Goal: Task Accomplishment & Management: Use online tool/utility

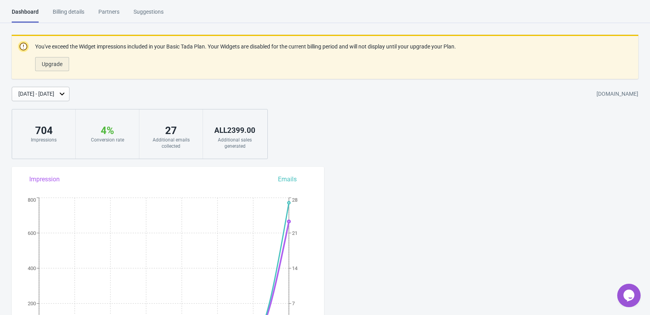
click at [67, 62] on button "Upgrade" at bounding box center [52, 64] width 34 height 14
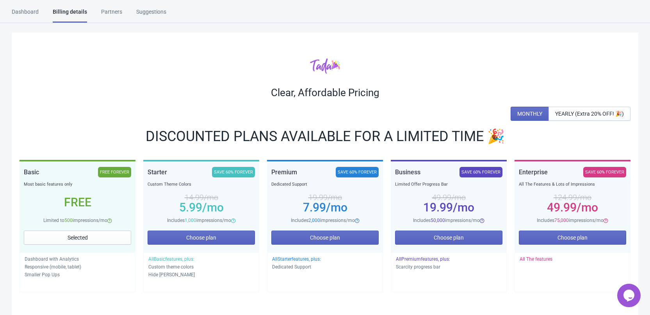
click at [36, 11] on div "Dashboard" at bounding box center [25, 15] width 27 height 14
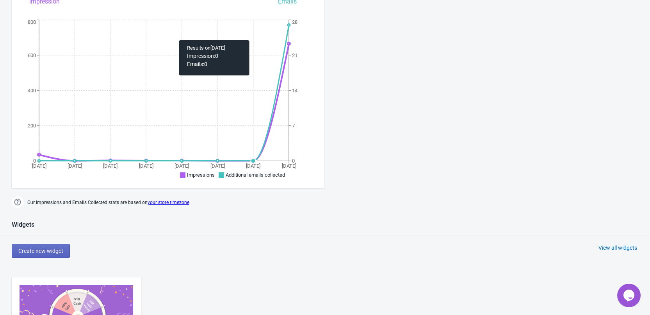
scroll to position [78, 0]
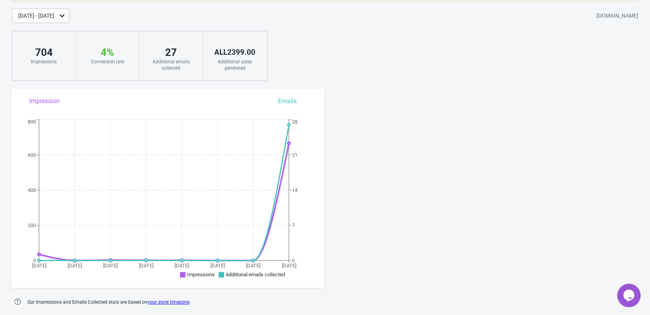
click at [66, 17] on icon at bounding box center [62, 16] width 8 height 8
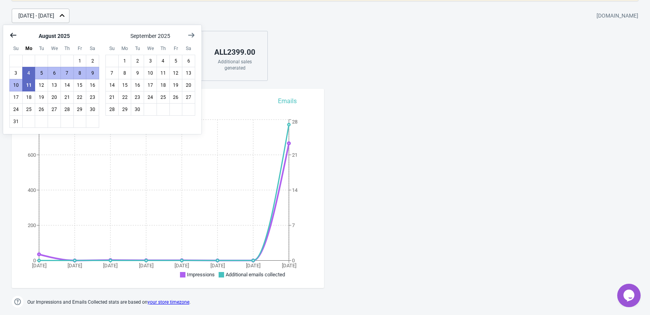
click at [12, 36] on icon "Show previous month, July 2025" at bounding box center [13, 35] width 6 height 5
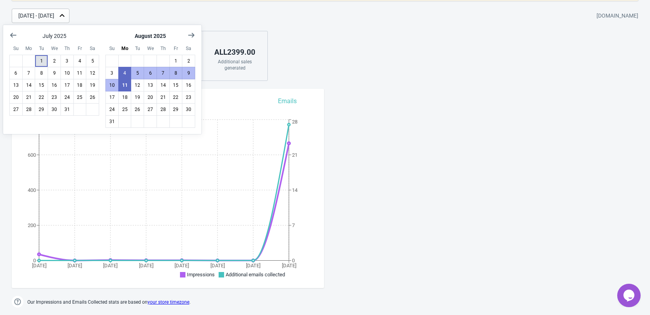
click at [42, 61] on button "1" at bounding box center [41, 61] width 13 height 12
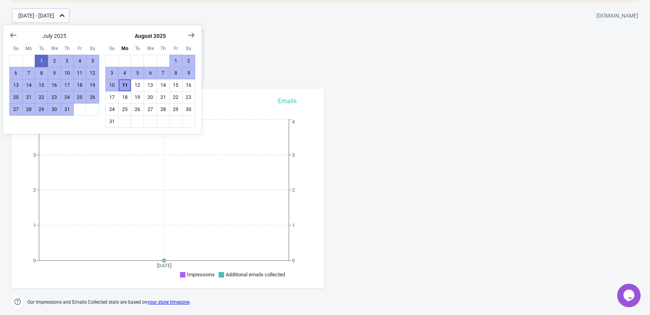
click at [126, 85] on button "11" at bounding box center [124, 85] width 13 height 12
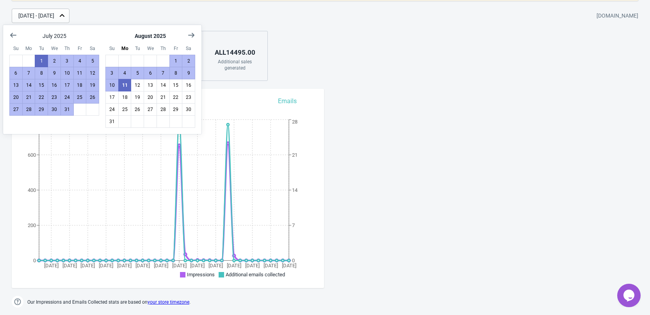
click at [355, 45] on div "You've exceed the Widget impressions included in your Basic Tada Plan. Your Wid…" at bounding box center [325, 19] width 650 height 124
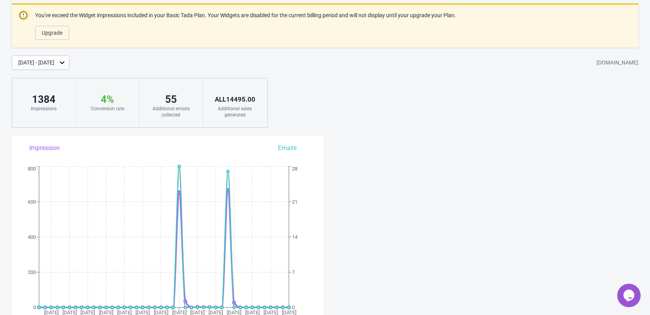
scroll to position [0, 0]
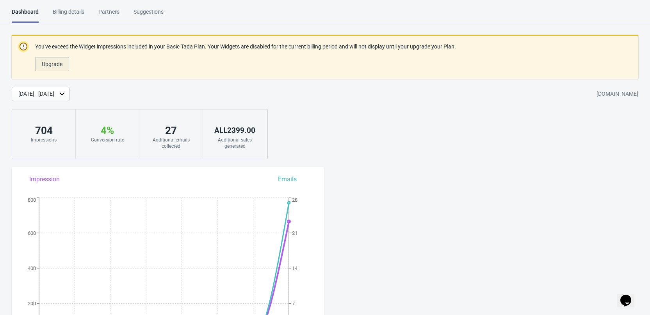
click at [58, 65] on span "Upgrade" at bounding box center [52, 64] width 21 height 6
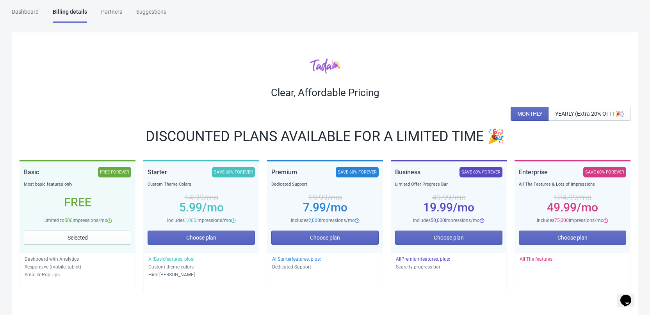
click at [21, 14] on div "Dashboard" at bounding box center [25, 15] width 27 height 14
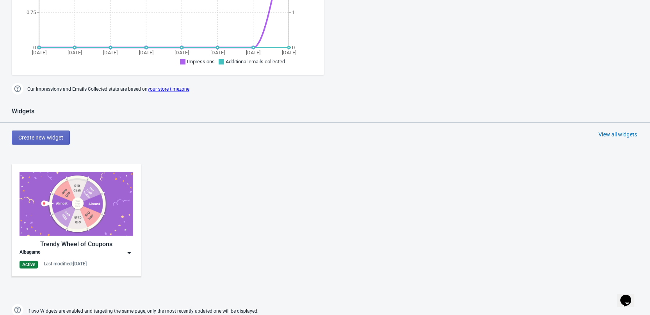
scroll to position [273, 0]
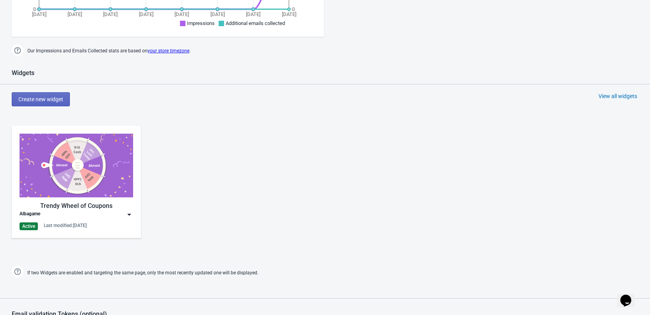
click at [54, 224] on div "Last modified: 24.7.2025" at bounding box center [65, 225] width 43 height 6
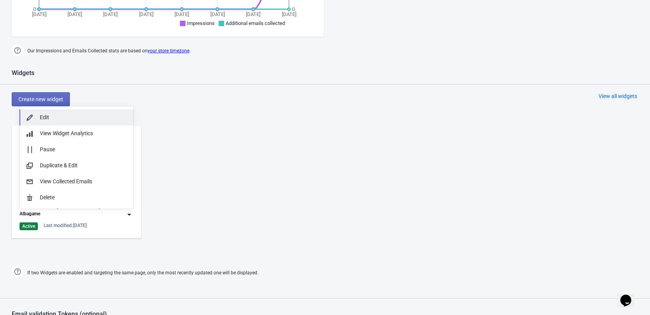
click at [48, 116] on div "Edit" at bounding box center [83, 117] width 87 height 8
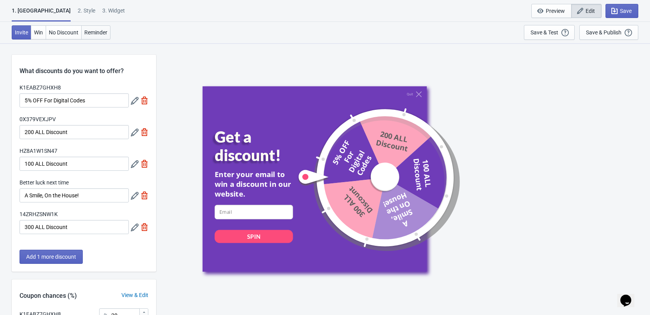
click at [93, 35] on span "Reminder" at bounding box center [95, 32] width 23 height 6
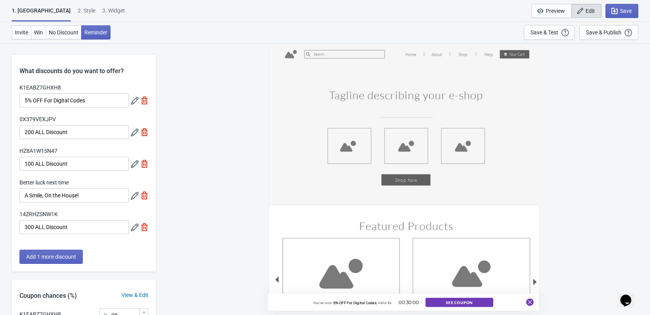
scroll to position [151, 0]
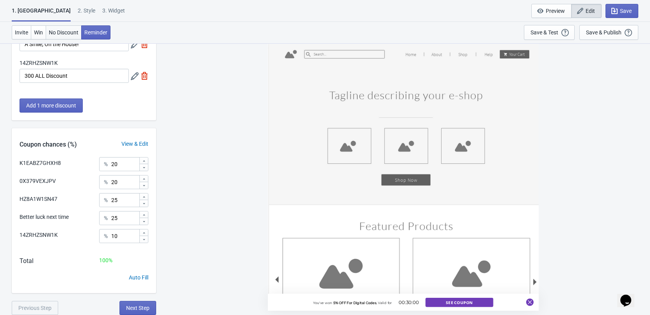
click at [64, 32] on span "No Discount" at bounding box center [64, 32] width 30 height 6
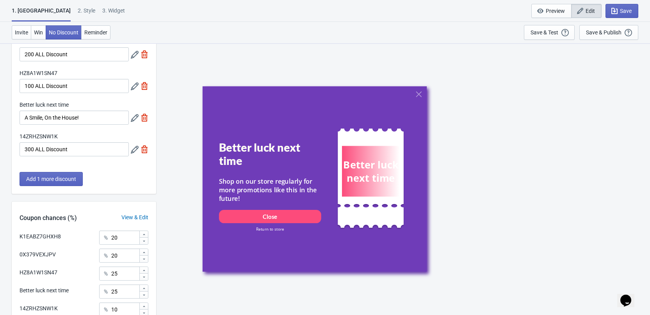
scroll to position [0, 0]
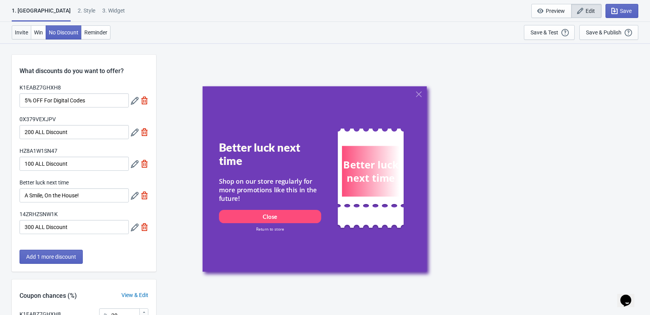
click at [16, 36] on button "Invite" at bounding box center [22, 32] width 20 height 14
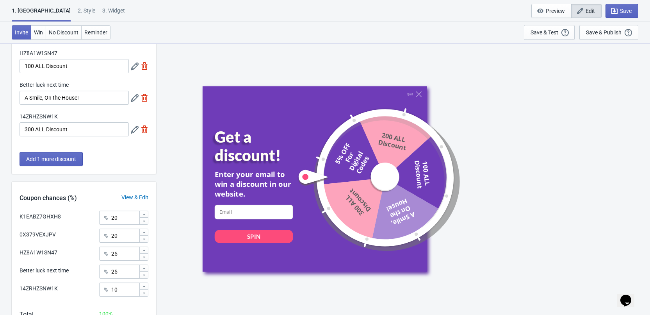
scroll to position [151, 0]
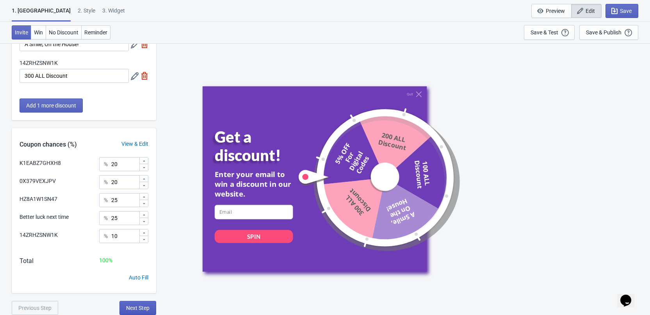
click at [137, 312] on button "Next Step" at bounding box center [138, 308] width 37 height 14
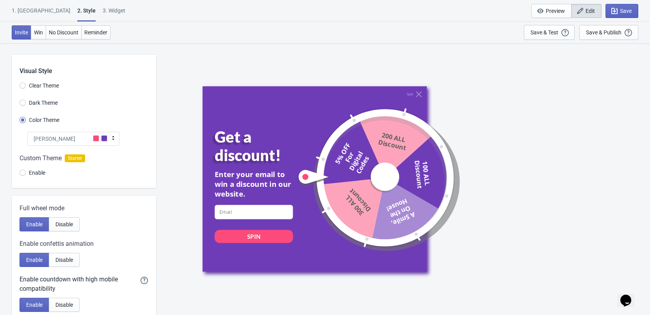
click at [75, 140] on div "Tada" at bounding box center [73, 139] width 92 height 14
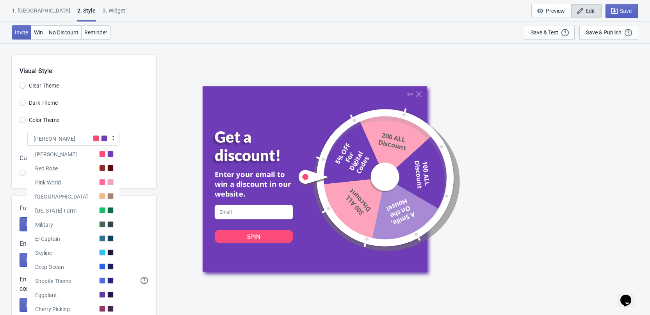
click at [177, 91] on div "Quit Get a discount! Enter your email to win a discount in our website. email-i…" at bounding box center [403, 178] width 486 height 271
click at [55, 139] on div "Tada" at bounding box center [73, 139] width 92 height 14
radio input "true"
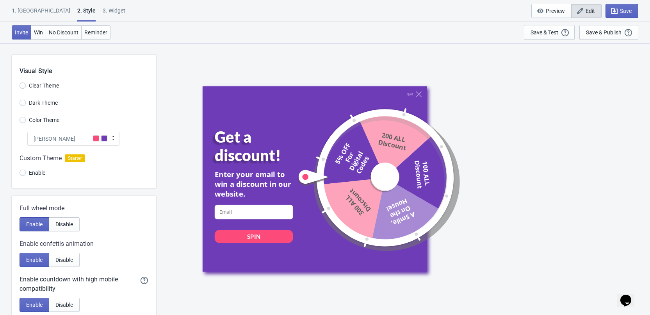
click at [29, 12] on div "1. Coupon" at bounding box center [41, 14] width 59 height 14
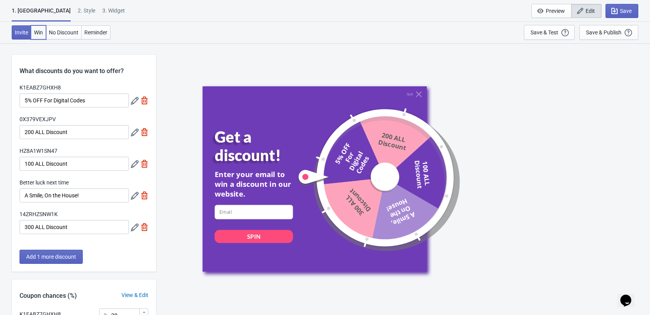
click at [43, 37] on button "Win" at bounding box center [38, 32] width 15 height 14
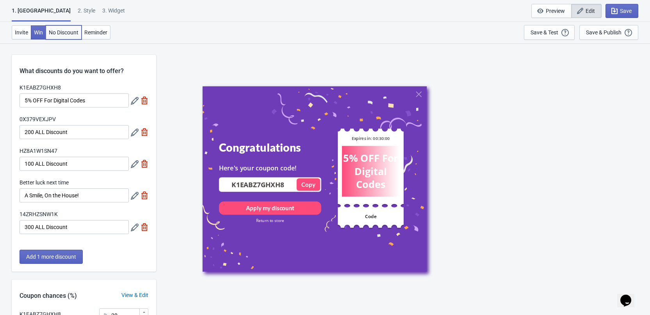
click at [59, 33] on span "No Discount" at bounding box center [64, 32] width 30 height 6
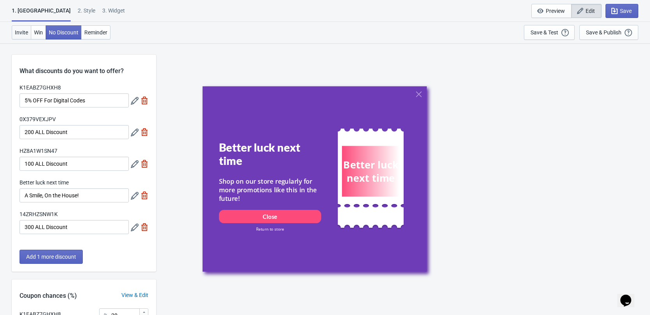
click at [22, 33] on span "Invite" at bounding box center [21, 32] width 13 height 6
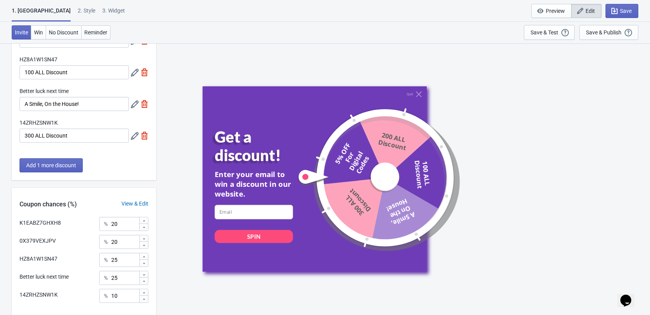
scroll to position [151, 0]
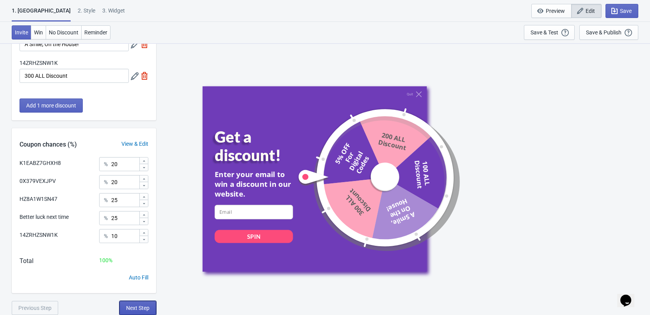
click at [137, 307] on span "Next Step" at bounding box center [137, 308] width 23 height 6
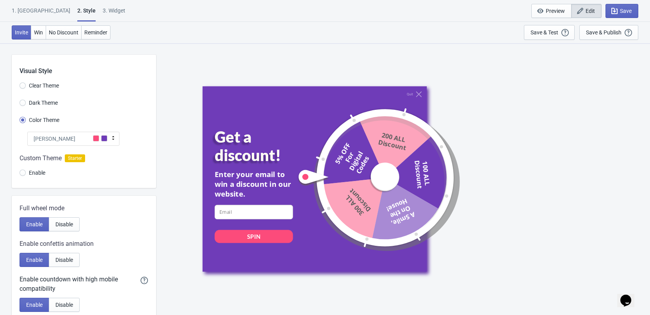
click at [69, 144] on div "Tada" at bounding box center [73, 139] width 92 height 14
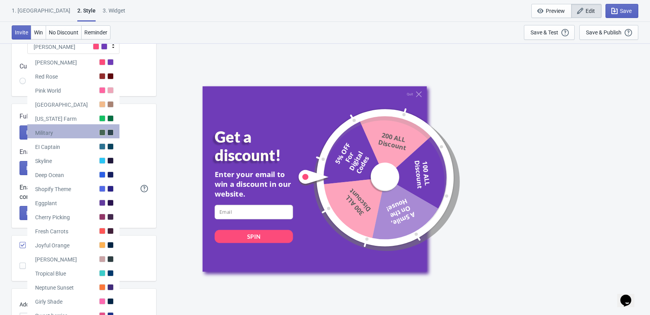
scroll to position [117, 0]
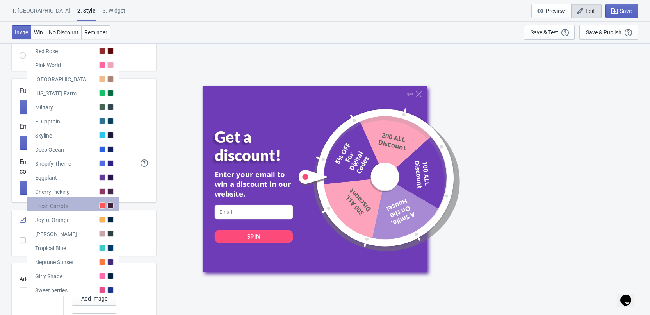
click at [81, 204] on div "Fresh Carrots" at bounding box center [73, 204] width 92 height 14
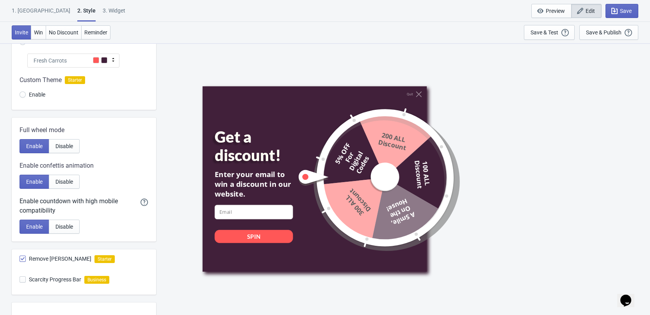
scroll to position [39, 0]
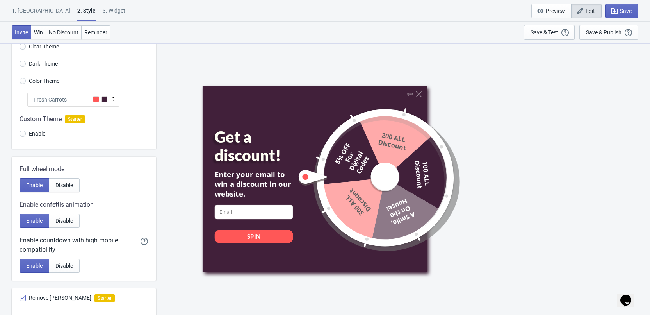
click at [74, 100] on div "Fresh Carrots" at bounding box center [73, 100] width 92 height 14
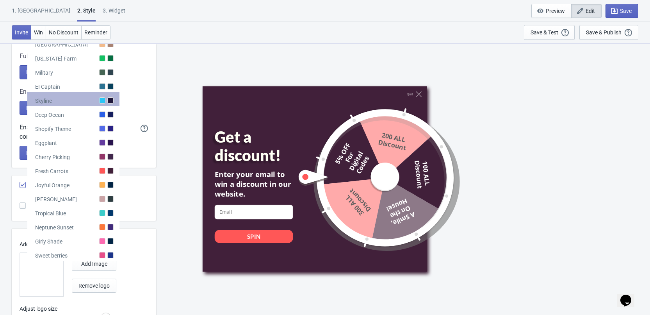
scroll to position [156, 0]
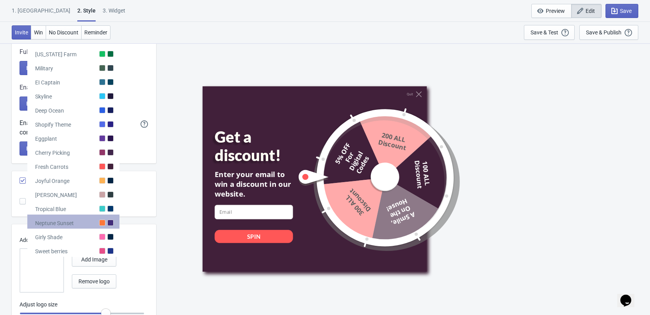
click at [77, 225] on div "Neptune Sunset" at bounding box center [73, 221] width 92 height 14
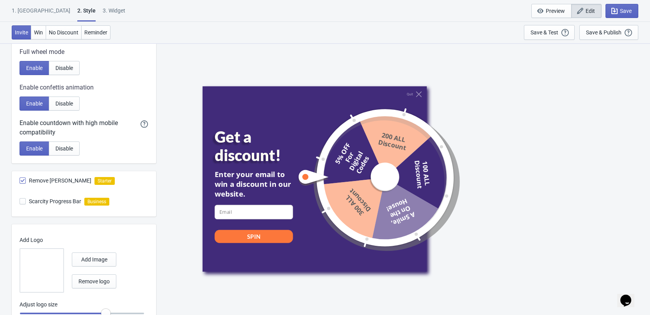
scroll to position [78, 0]
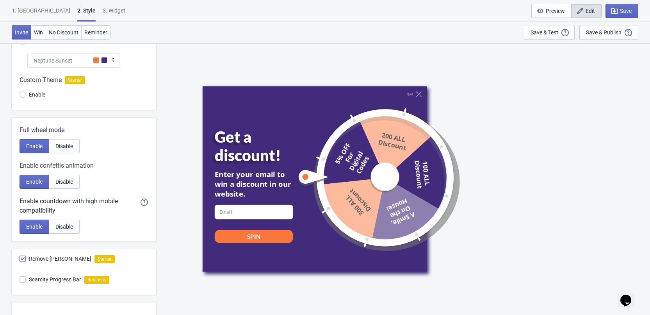
click at [73, 62] on div "Neptune Sunset" at bounding box center [73, 61] width 92 height 14
radio input "true"
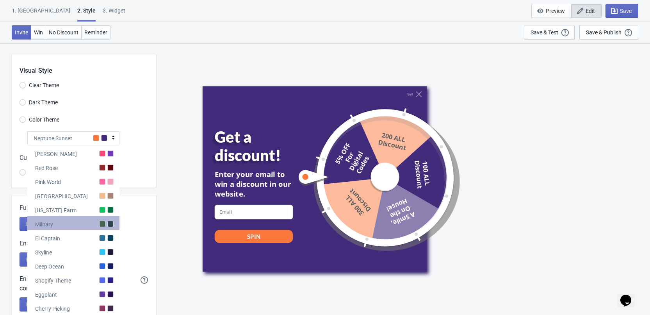
scroll to position [0, 0]
click at [173, 192] on div "Quit Get a discount! Enter your email to win a discount in our website. email-i…" at bounding box center [403, 178] width 486 height 271
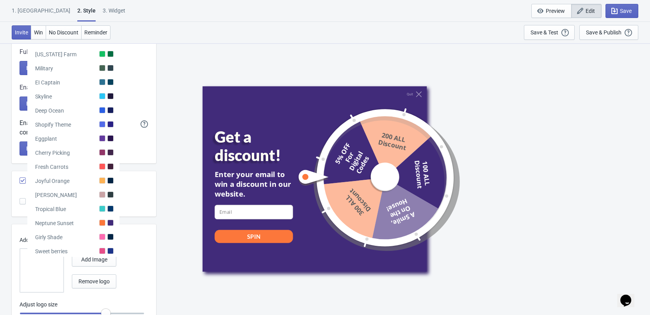
click at [173, 225] on div "Quit Get a discount! Enter your email to win a discount in our website. email-i…" at bounding box center [403, 178] width 486 height 271
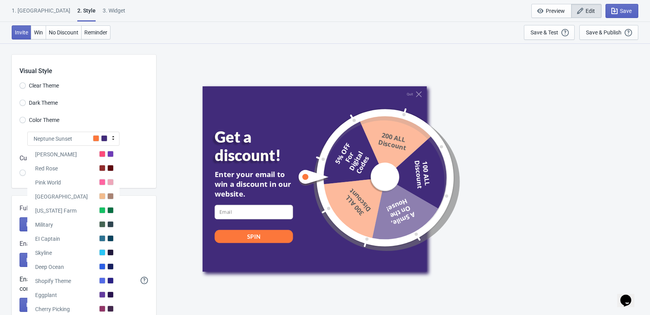
click at [20, 138] on div "Visual Style Clear Theme Dark Theme Color Theme Neptune Sunset Tada Red Rose Pi…" at bounding box center [84, 121] width 145 height 133
